Goal: Entertainment & Leisure: Consume media (video, audio)

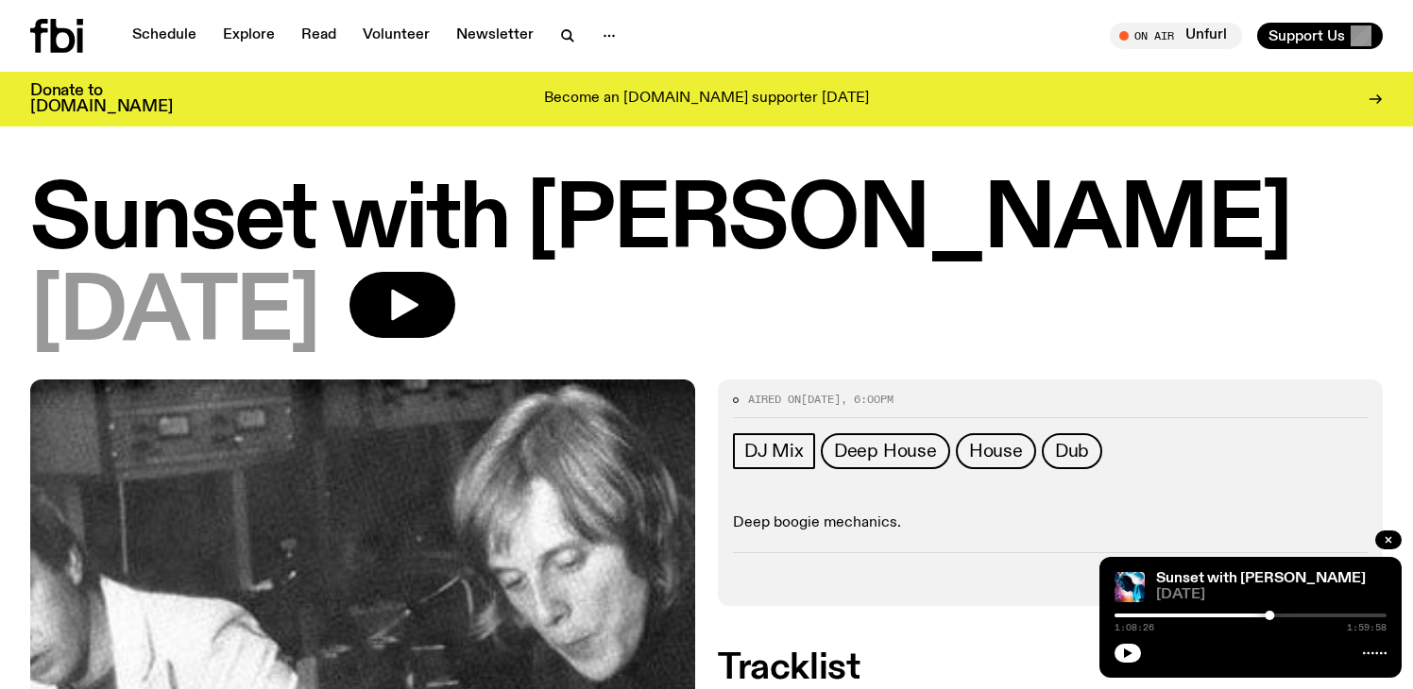
click at [1194, 186] on h1 "Sunset with [PERSON_NAME]" at bounding box center [706, 221] width 1352 height 85
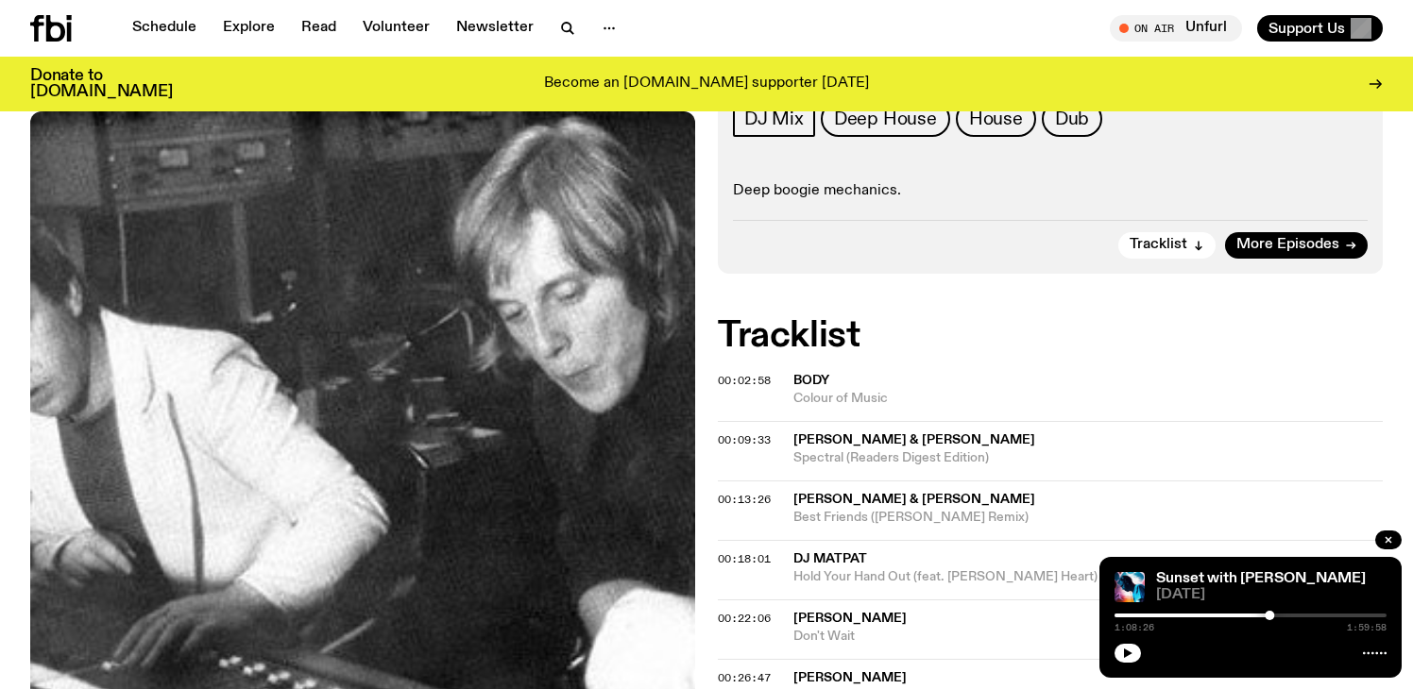
scroll to position [321, 0]
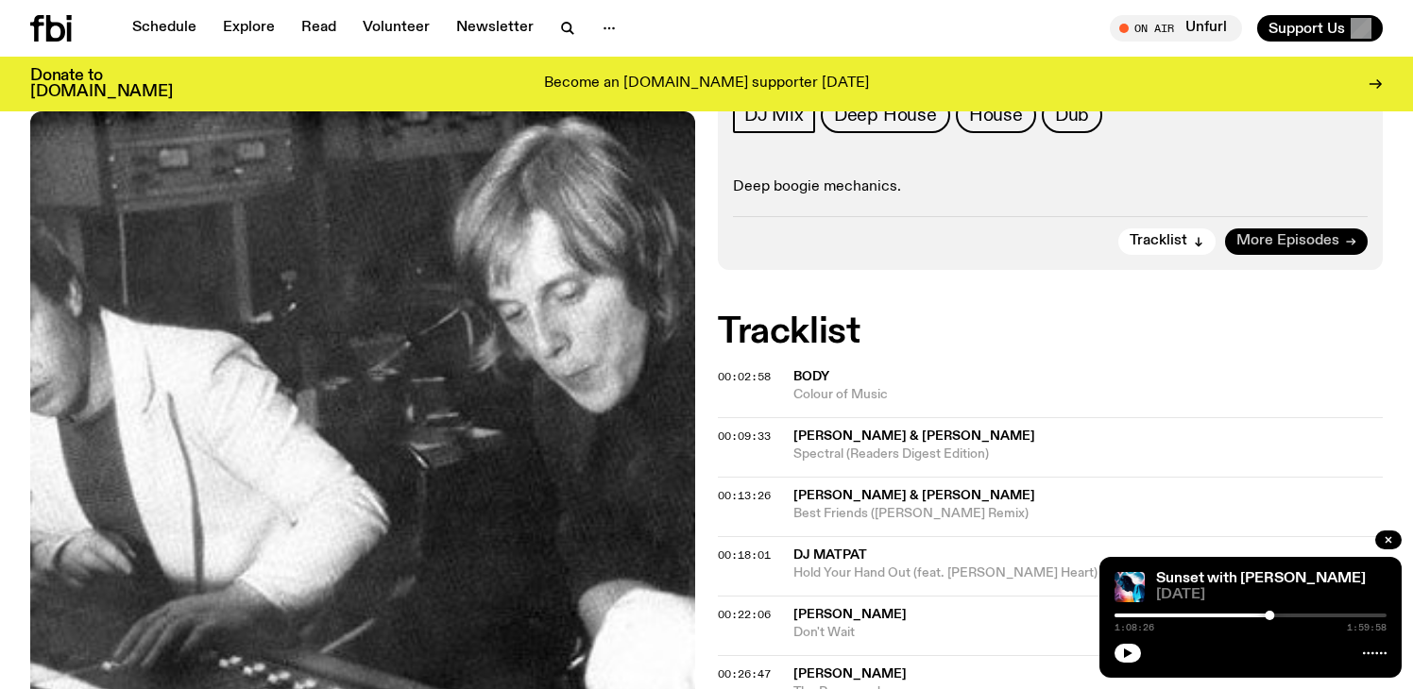
click at [1281, 240] on span "More Episodes" at bounding box center [1287, 241] width 103 height 14
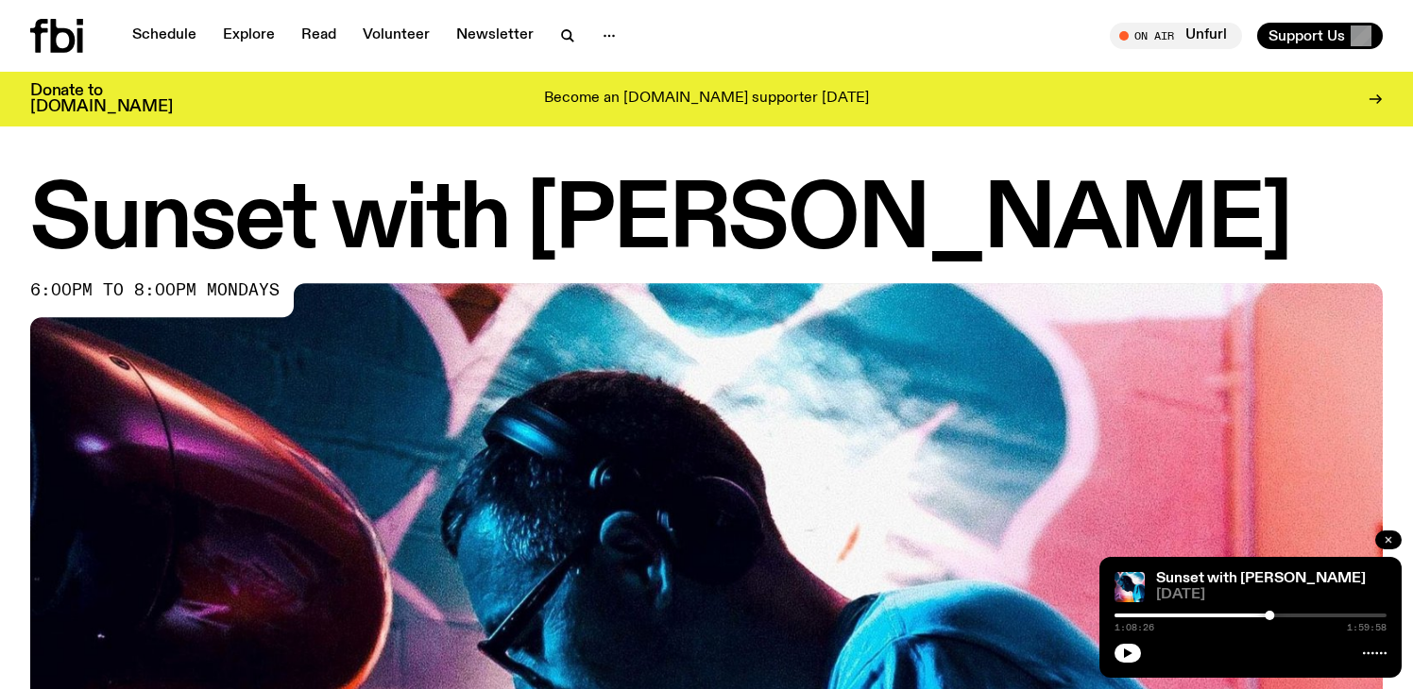
click at [1386, 538] on icon "button" at bounding box center [1388, 540] width 6 height 6
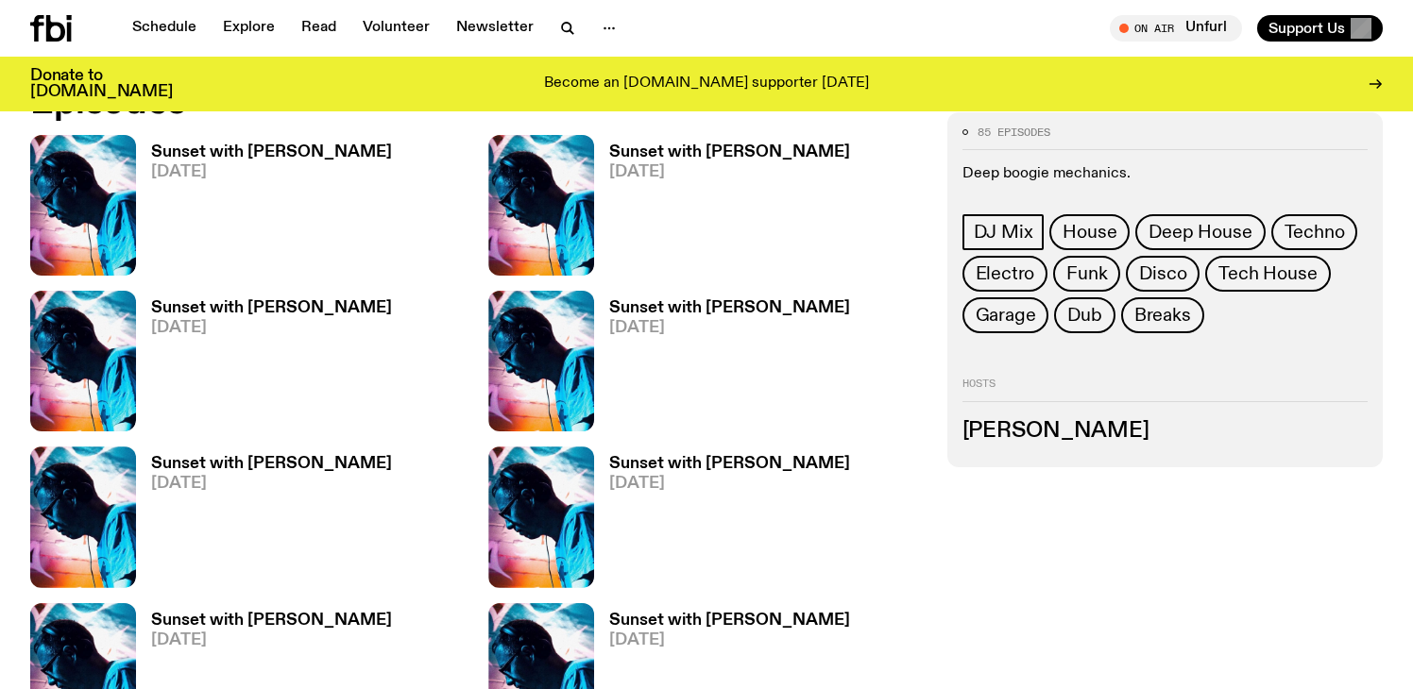
scroll to position [976, 0]
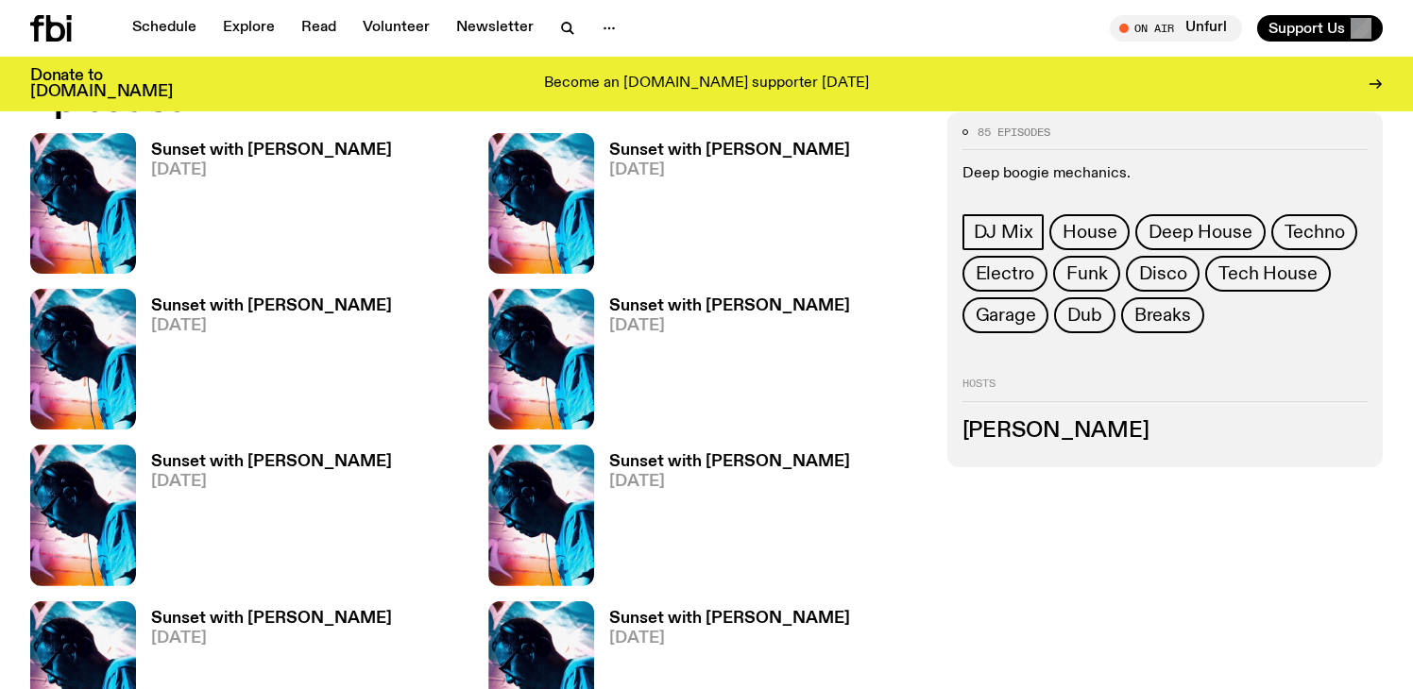
click at [737, 145] on h3 "Sunset with [PERSON_NAME]" at bounding box center [729, 151] width 241 height 16
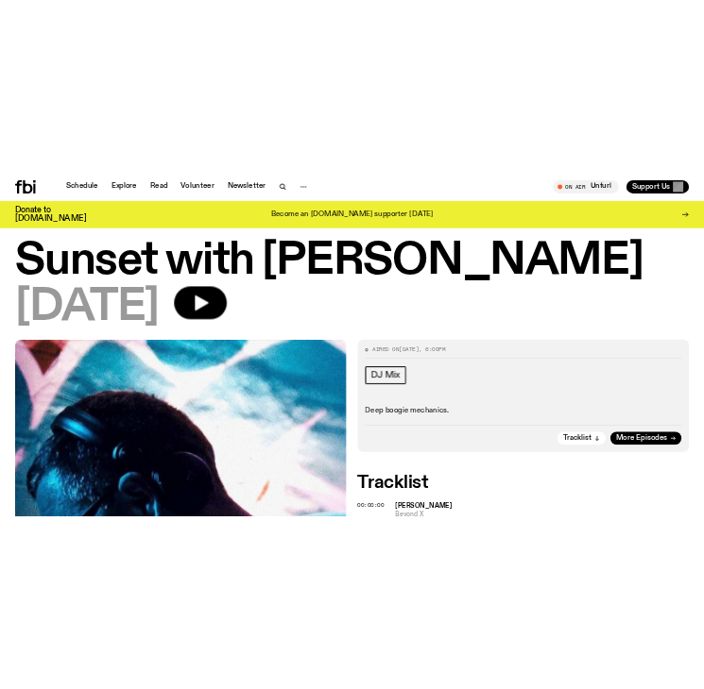
scroll to position [29, 0]
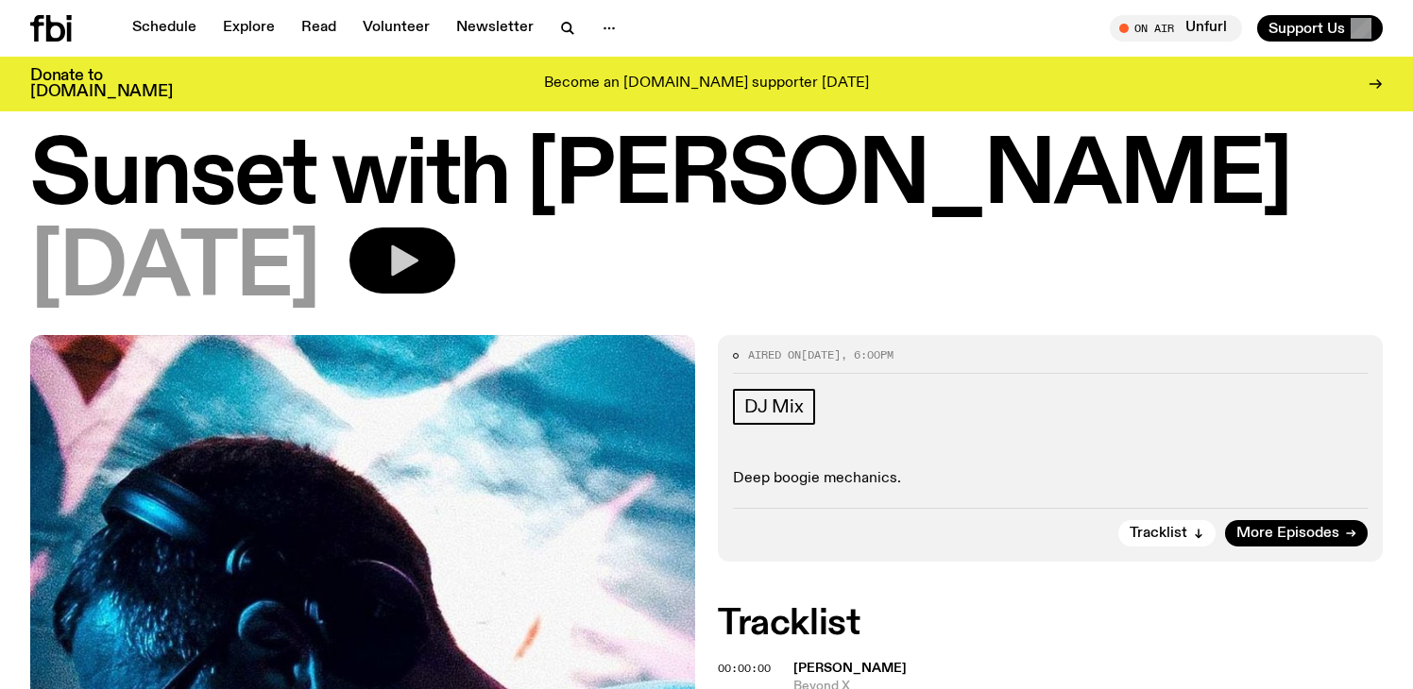
click at [455, 263] on button "button" at bounding box center [402, 261] width 106 height 66
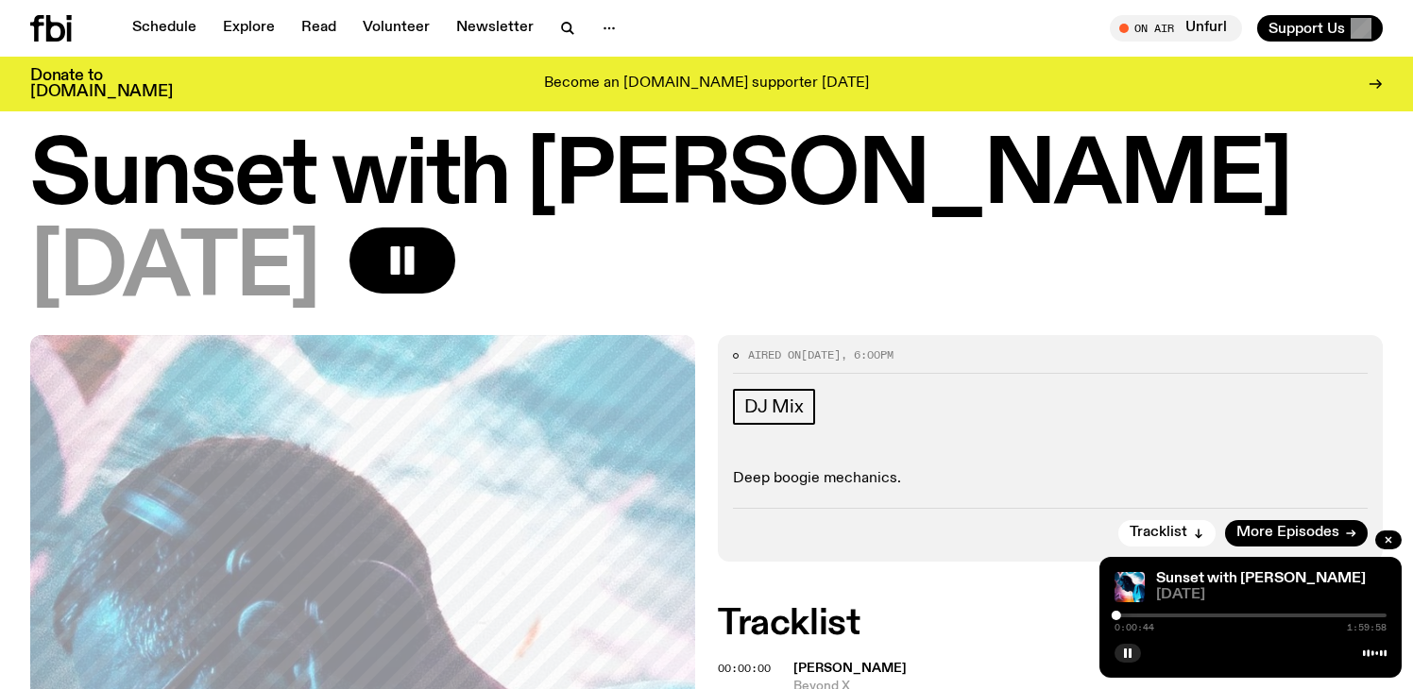
click at [1280, 195] on h1 "Sunset with [PERSON_NAME]" at bounding box center [706, 177] width 1352 height 85
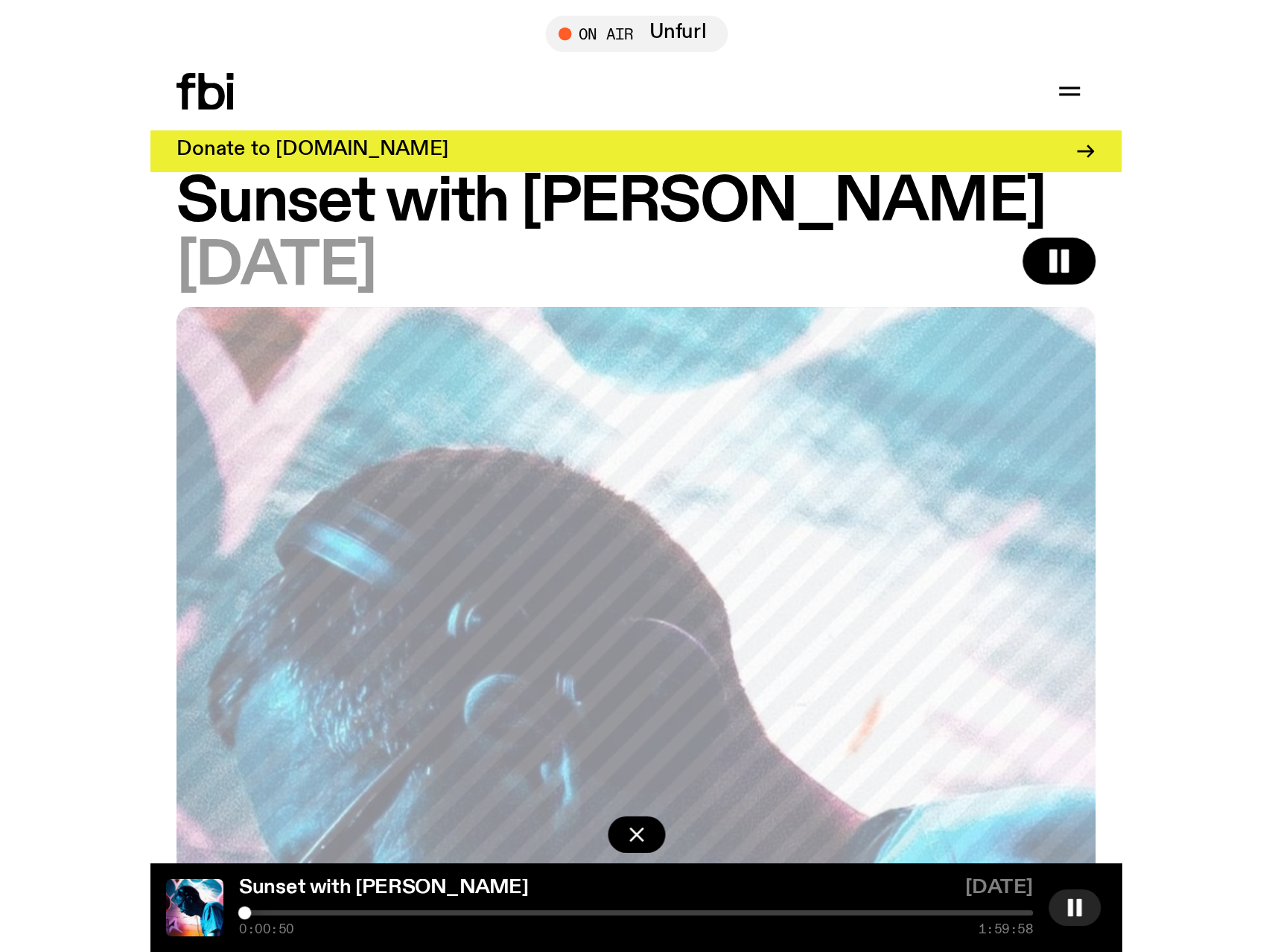
scroll to position [24, 0]
